Goal: Task Accomplishment & Management: Use online tool/utility

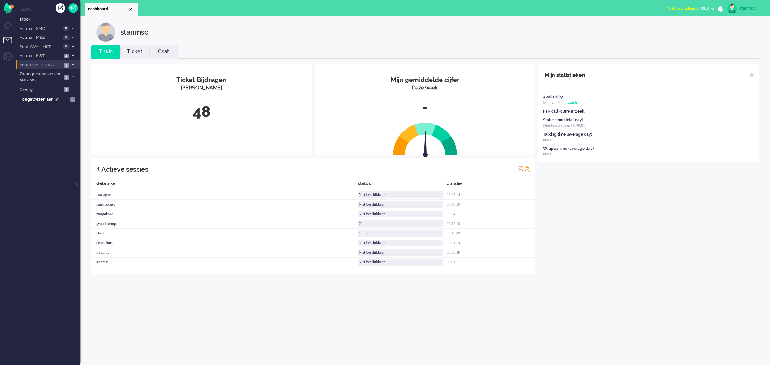
click at [71, 64] on span at bounding box center [72, 65] width 5 height 4
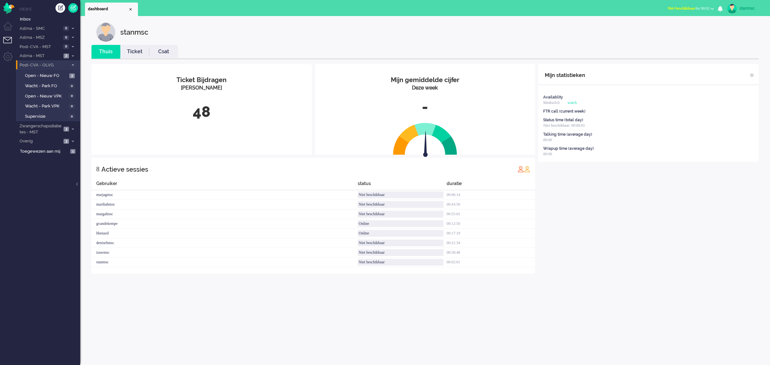
click at [71, 63] on span at bounding box center [72, 65] width 5 height 4
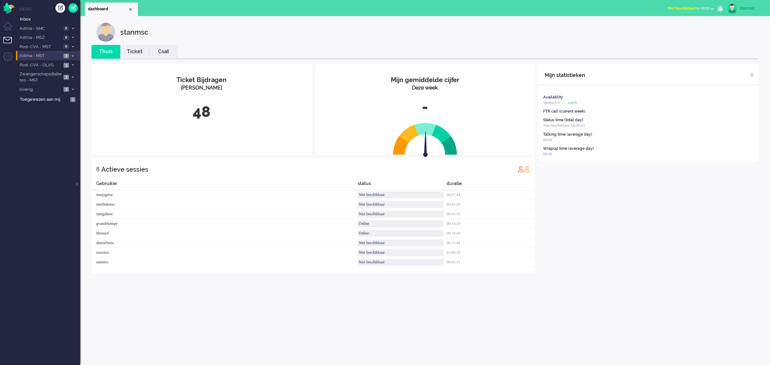
click at [37, 56] on span "Astma - MST" at bounding box center [40, 56] width 43 height 6
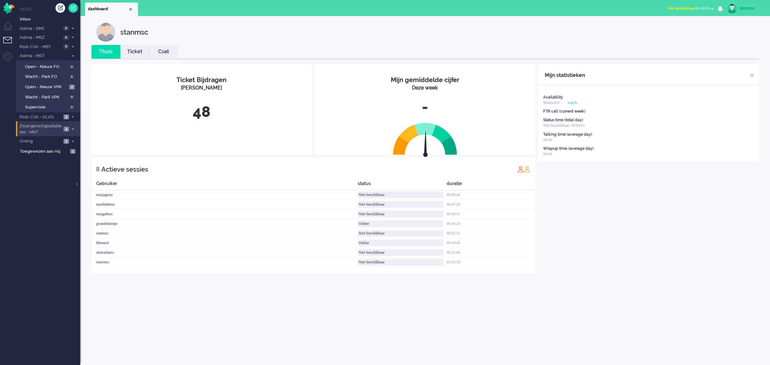
click at [45, 127] on span "Zwangerschapsdiabetes - MST" at bounding box center [40, 129] width 43 height 12
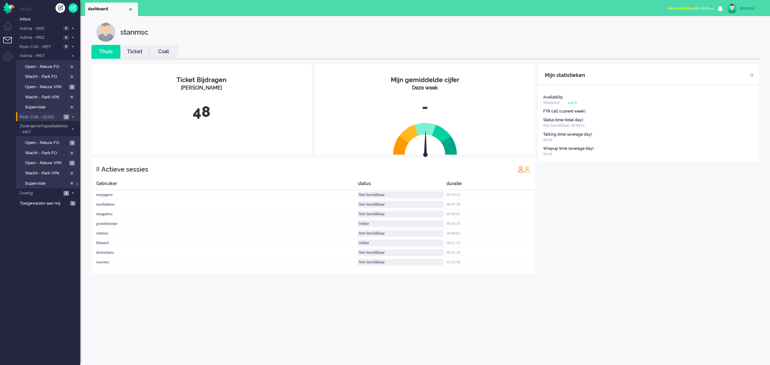
click at [49, 114] on span "Post-CVA - OLVG" at bounding box center [40, 117] width 43 height 6
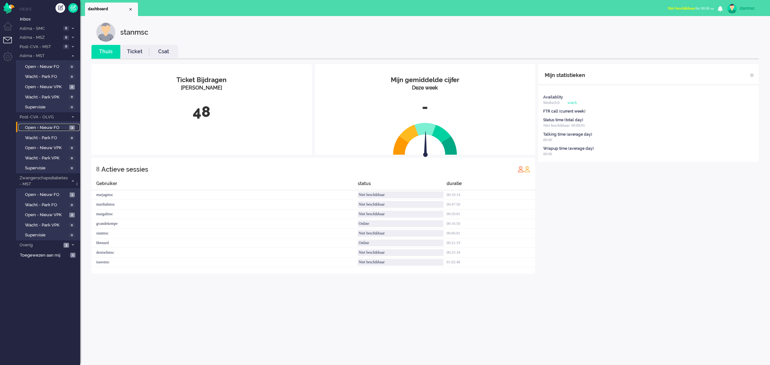
click at [53, 126] on span "Open - Nieuw FO" at bounding box center [46, 128] width 43 height 6
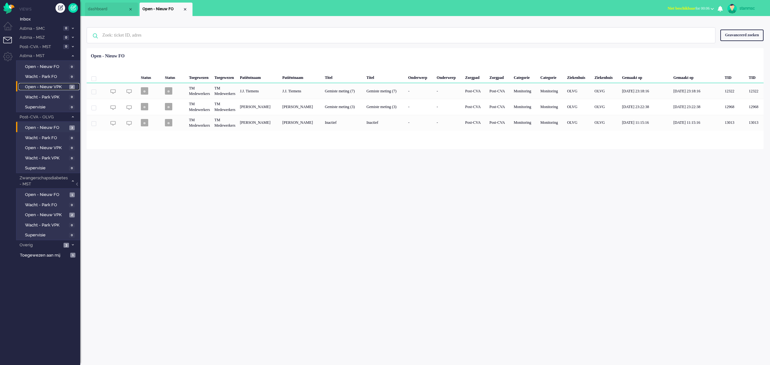
click at [46, 87] on span "Open - Nieuw VPK" at bounding box center [46, 87] width 43 height 6
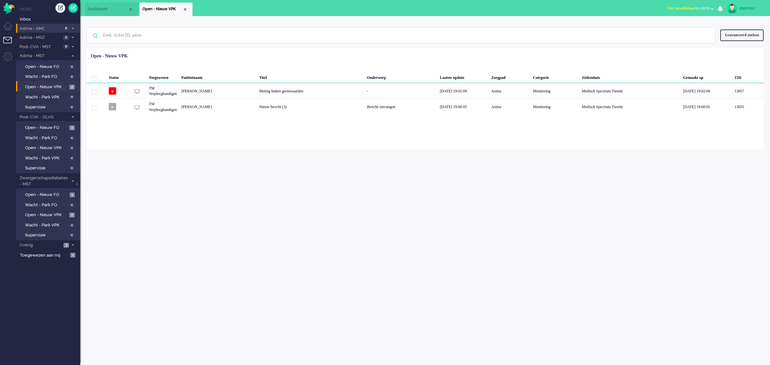
click at [46, 28] on span "Astma - SMC" at bounding box center [40, 29] width 43 height 6
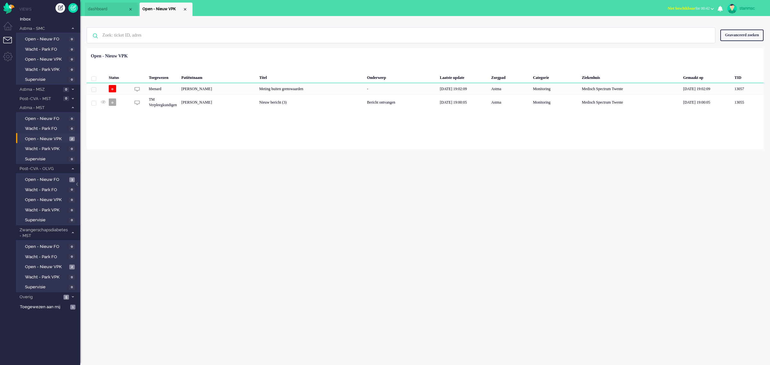
click at [687, 4] on button "Niet beschikbaar for 00:42" at bounding box center [690, 8] width 54 height 9
click at [673, 28] on label "Online" at bounding box center [687, 28] width 51 height 5
click at [696, 8] on span "Online for 00:12" at bounding box center [696, 8] width 25 height 4
click at [677, 22] on label "Niet beschikbaar" at bounding box center [687, 21] width 51 height 5
click at [687, 7] on span "Niet beschikbaar" at bounding box center [681, 8] width 28 height 4
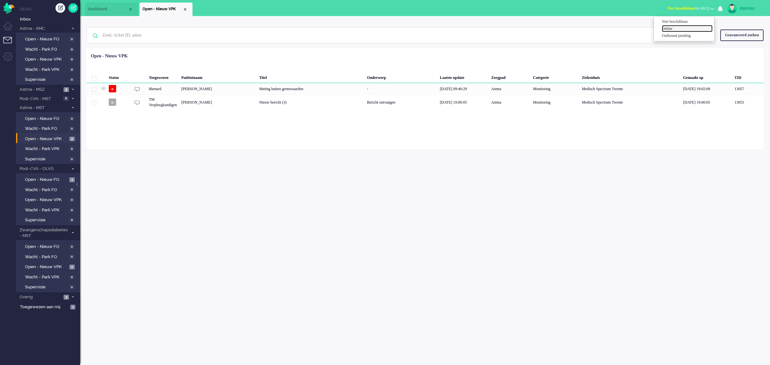
click at [667, 26] on label "Online" at bounding box center [687, 28] width 51 height 5
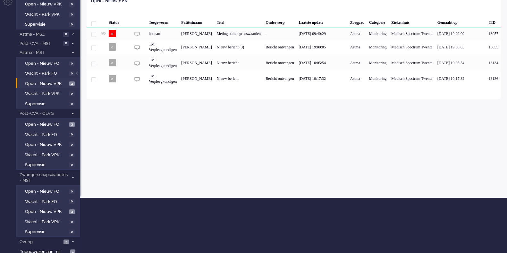
scroll to position [57, 0]
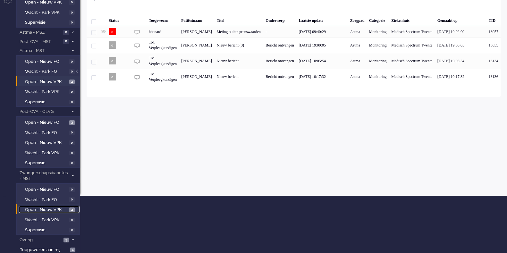
click at [38, 209] on span "Open - Nieuw VPK" at bounding box center [46, 210] width 43 height 6
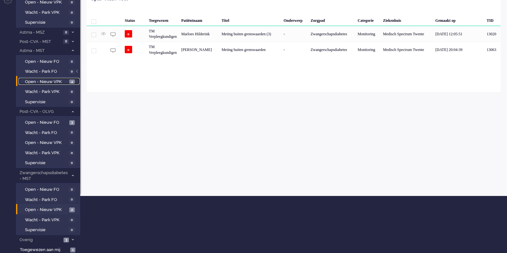
click at [46, 82] on span "Open - Nieuw VPK" at bounding box center [46, 82] width 43 height 6
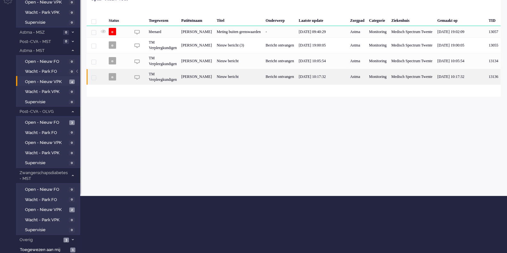
click at [214, 85] on div "[PERSON_NAME]" at bounding box center [196, 77] width 35 height 16
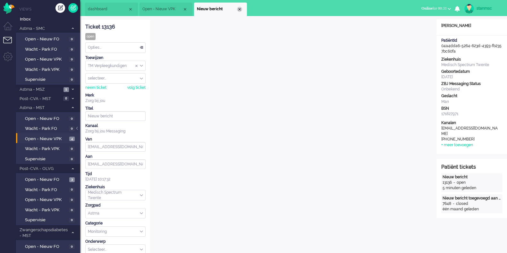
click at [240, 9] on div "Close tab" at bounding box center [239, 9] width 5 height 5
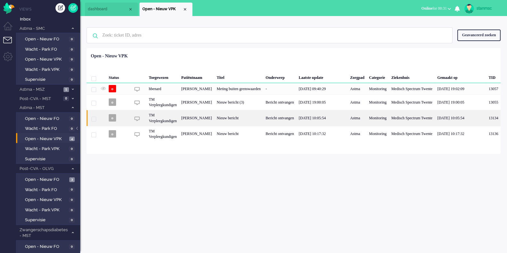
click at [173, 126] on div "TM Verpleegkundigen" at bounding box center [163, 118] width 32 height 16
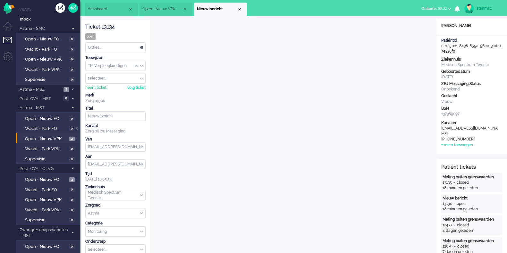
click at [98, 88] on div "neem ticket" at bounding box center [95, 87] width 21 height 5
click at [119, 46] on div "Opties..." at bounding box center [116, 48] width 60 height 10
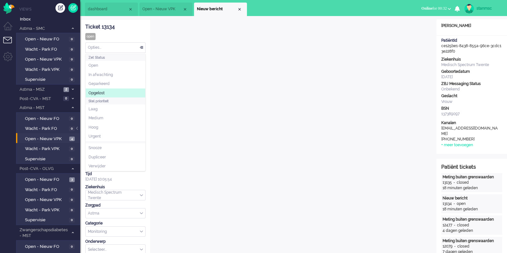
click at [109, 94] on li "Opgelost" at bounding box center [116, 93] width 60 height 9
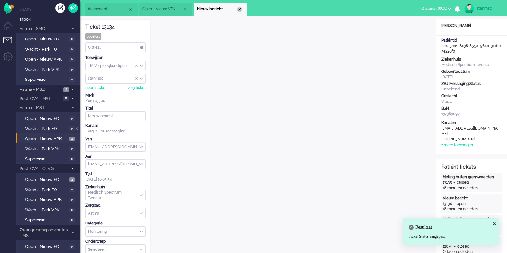
click at [240, 10] on div "Close tab" at bounding box center [239, 9] width 5 height 5
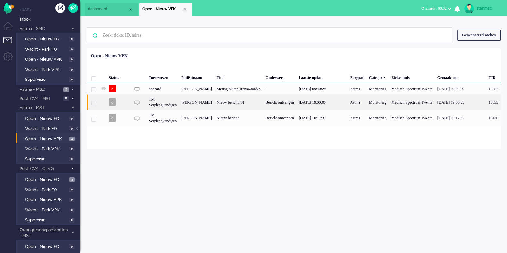
click at [176, 110] on div "TM Verpleegkundigen" at bounding box center [163, 102] width 32 height 16
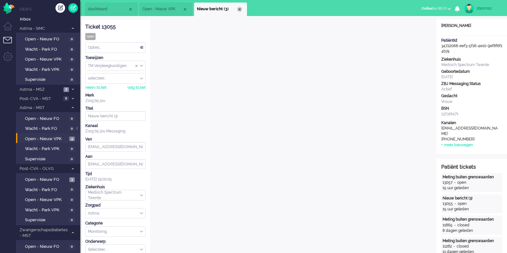
click at [241, 7] on div "Close tab" at bounding box center [239, 9] width 5 height 5
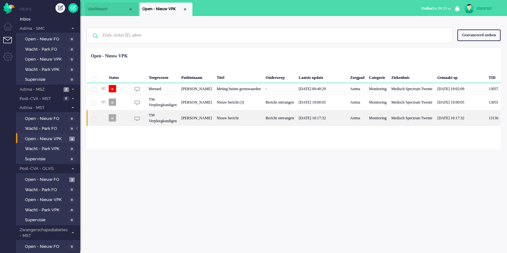
click at [166, 126] on div "TM Verpleegkundigen" at bounding box center [163, 118] width 32 height 16
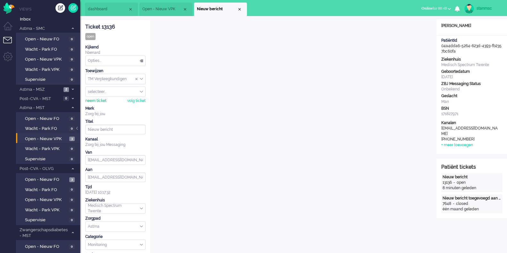
click at [94, 100] on div "neem ticket" at bounding box center [95, 100] width 21 height 5
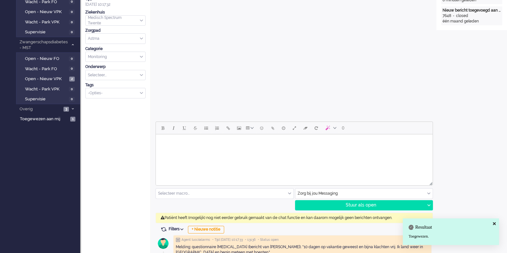
scroll to position [200, 0]
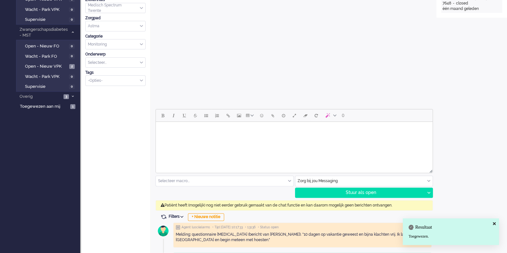
click at [342, 180] on input "text" at bounding box center [364, 181] width 138 height 10
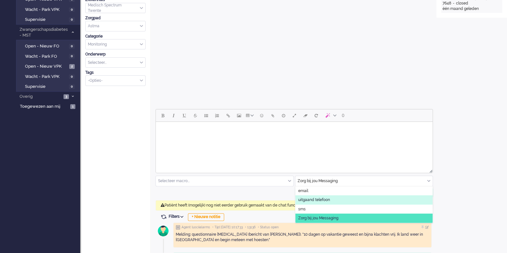
click at [327, 198] on span "uitgaand telefoon" at bounding box center [314, 199] width 32 height 5
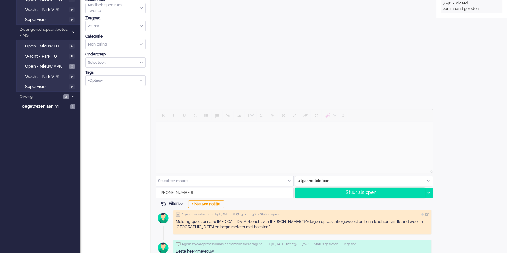
click at [369, 192] on div "Stuur als open" at bounding box center [360, 193] width 130 height 10
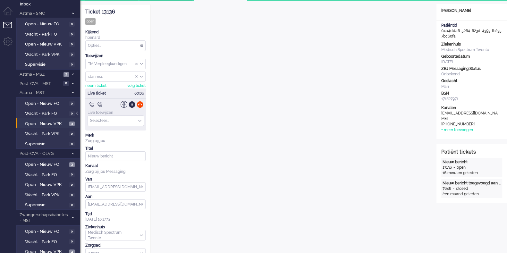
scroll to position [0, 0]
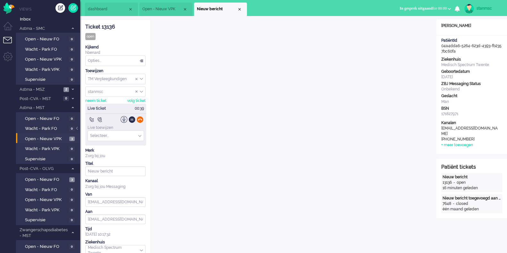
click at [141, 119] on div at bounding box center [140, 119] width 7 height 7
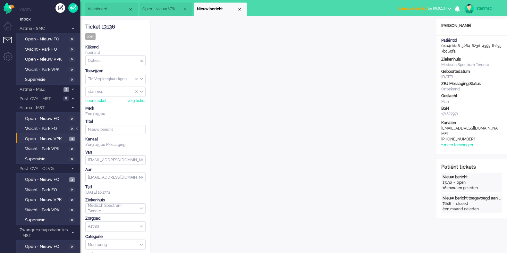
click at [100, 61] on div "Opties..." at bounding box center [116, 61] width 60 height 10
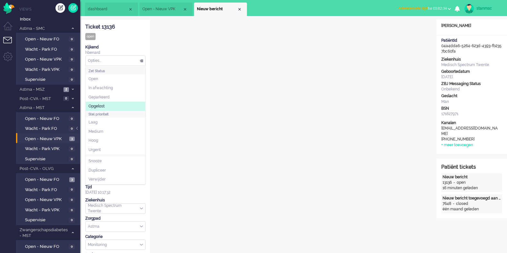
click at [98, 104] on span "Opgelost" at bounding box center [97, 106] width 16 height 5
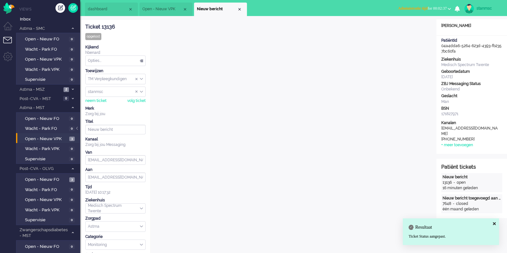
click at [451, 8] on b "button" at bounding box center [449, 9] width 3 height 2
click at [415, 28] on label "Online" at bounding box center [424, 28] width 51 height 5
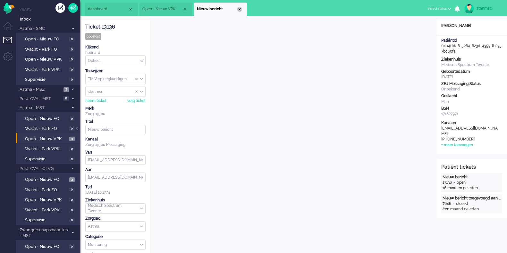
click at [239, 9] on div "Close tab" at bounding box center [239, 9] width 5 height 5
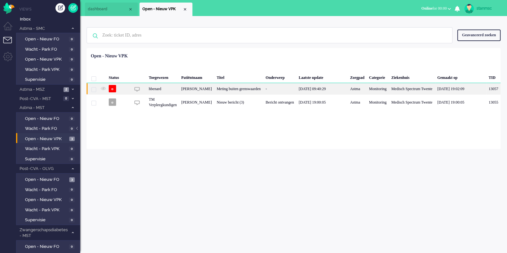
click at [170, 94] on div "hbenard" at bounding box center [163, 88] width 32 height 11
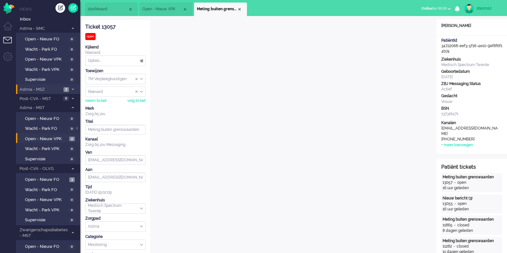
click at [42, 89] on span "Astma - MSZ" at bounding box center [40, 90] width 43 height 6
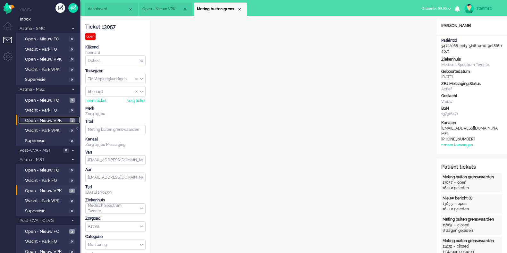
click at [50, 122] on span "Open - Nieuw VPK" at bounding box center [46, 121] width 43 height 6
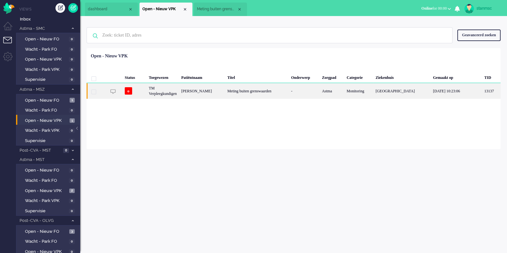
click at [208, 91] on div "[PERSON_NAME]" at bounding box center [202, 91] width 46 height 16
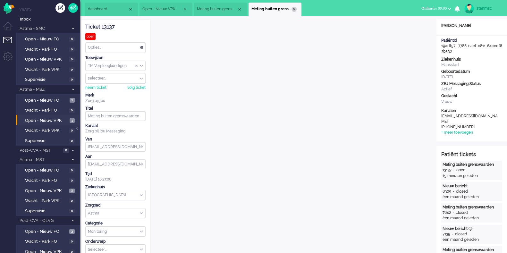
click at [295, 8] on div "Close tab" at bounding box center [293, 9] width 5 height 5
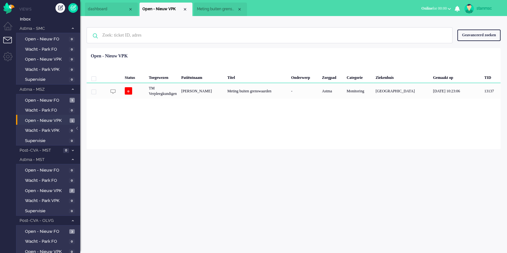
click at [222, 9] on span "Meting buiten grenswaarden" at bounding box center [217, 8] width 40 height 5
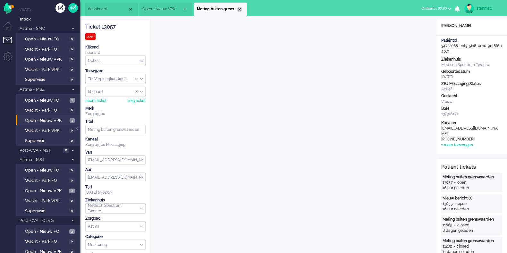
click at [238, 9] on div "Close tab" at bounding box center [239, 9] width 5 height 5
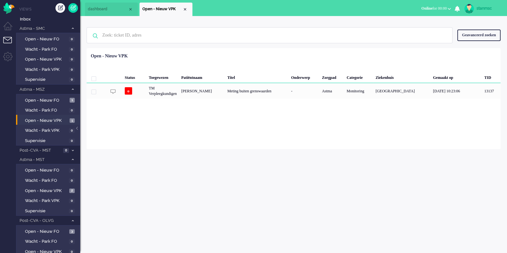
click at [112, 10] on span "dashboard" at bounding box center [108, 8] width 40 height 5
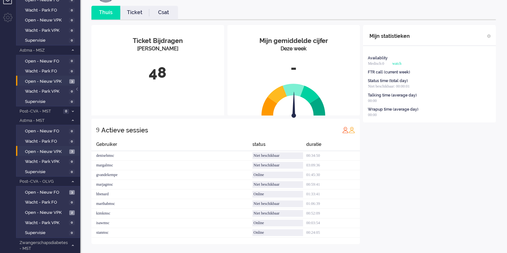
scroll to position [109, 0]
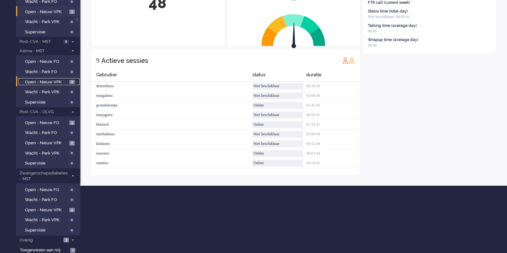
click at [54, 82] on span "Open - Nieuw VPK" at bounding box center [46, 82] width 43 height 6
